Goal: Information Seeking & Learning: Learn about a topic

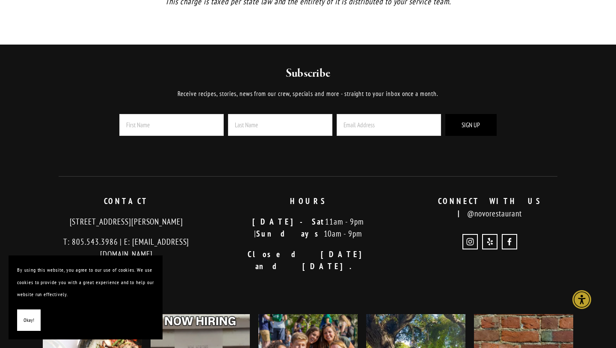
scroll to position [2055, 0]
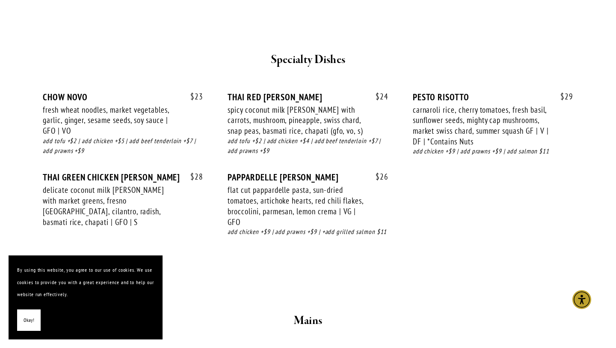
scroll to position [1169, 0]
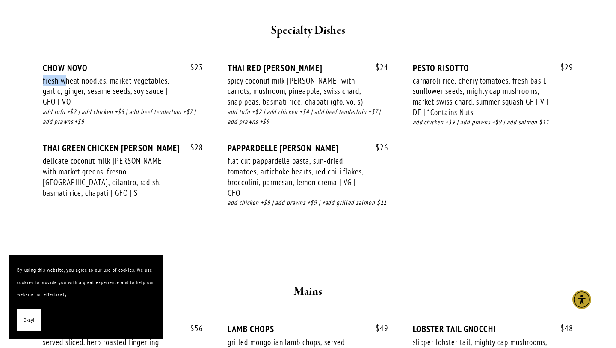
click at [67, 72] on div "$ 23 CHOW NOVO fresh wheat noodles, market vegetables, garlic, ginger, sesame s…" at bounding box center [123, 102] width 160 height 80
click at [67, 72] on div "CHOW NOVO" at bounding box center [123, 67] width 160 height 11
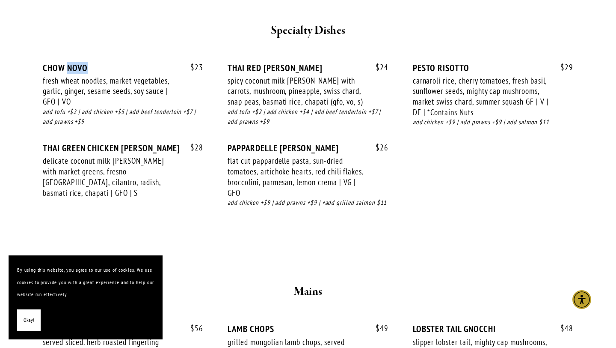
click at [67, 72] on div "CHOW NOVO" at bounding box center [123, 67] width 160 height 11
click at [181, 145] on div "THAI GREEN CHICKEN [PERSON_NAME]" at bounding box center [123, 148] width 160 height 11
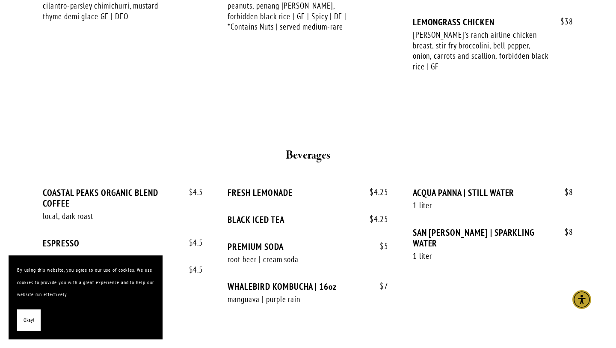
scroll to position [1598, 0]
